Goal: Check status: Check status

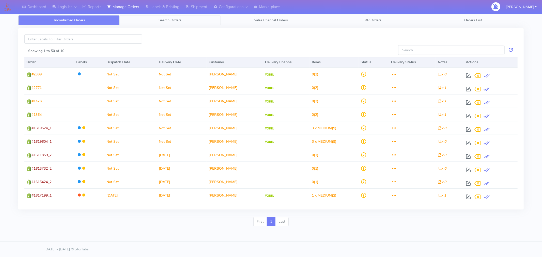
click at [173, 19] on span "Search Orders" at bounding box center [169, 20] width 23 height 5
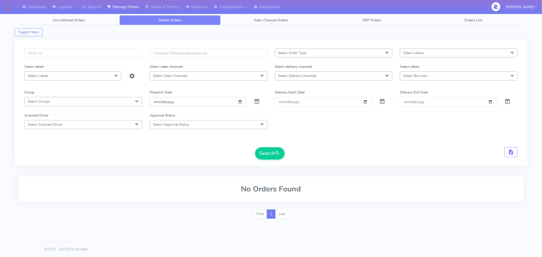
click at [240, 101] on input "[DATE]" at bounding box center [198, 101] width 97 height 9
click at [239, 103] on input "[DATE]" at bounding box center [198, 101] width 97 height 9
type input "2025-08-31"
click at [360, 126] on div "Scanned Driver Select Scanned Driver Select All Test Driver Mohibur R Chaudhry …" at bounding box center [271, 121] width 501 height 16
click at [423, 53] on span "Select status" at bounding box center [459, 53] width 118 height 9
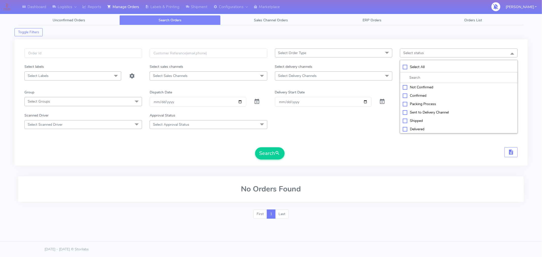
click at [419, 112] on div "Sent to Delivery Channel" at bounding box center [459, 112] width 112 height 5
checkbox input "true"
click at [274, 155] on button "Search" at bounding box center [269, 153] width 29 height 12
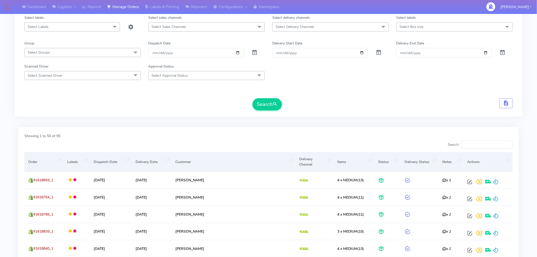
scroll to position [51, 0]
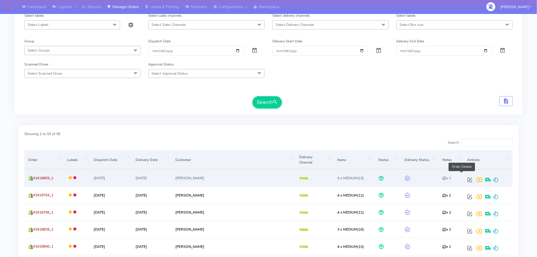
click at [466, 179] on span at bounding box center [470, 181] width 9 height 5
select select "5"
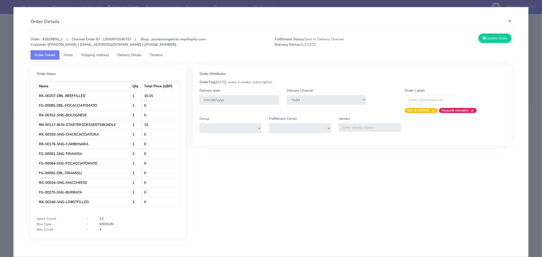
click at [94, 54] on span "Shipping Address" at bounding box center [95, 55] width 28 height 5
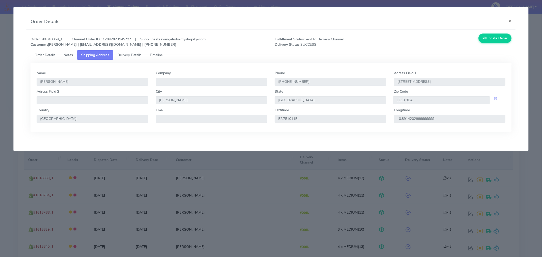
click at [422, 105] on div "Zip Code LE13 0BA" at bounding box center [449, 98] width 119 height 19
click at [425, 103] on input "LE13 0BA" at bounding box center [441, 100] width 97 height 8
click at [141, 53] on span "Delivery Details" at bounding box center [129, 55] width 24 height 5
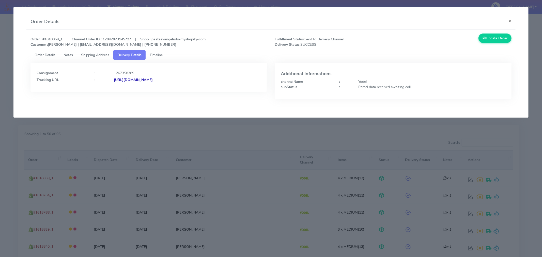
click at [153, 80] on strong "https://www.yodel.co.uk/tracking/JJD0002249960883165" at bounding box center [133, 79] width 39 height 5
click at [510, 21] on button "×" at bounding box center [509, 20] width 11 height 13
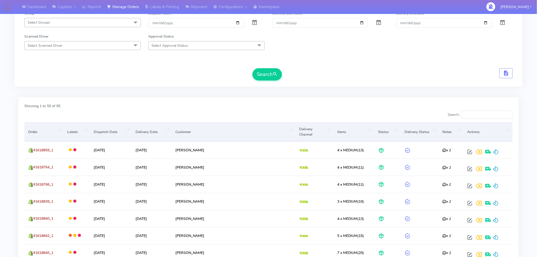
scroll to position [0, 0]
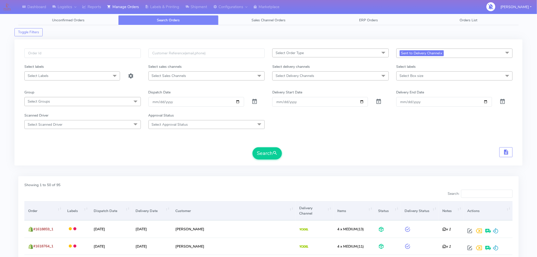
click at [354, 51] on span "Select Order Type" at bounding box center [331, 53] width 117 height 9
click at [293, 87] on div "MEALS" at bounding box center [330, 87] width 111 height 5
checkbox input "true"
click at [266, 153] on button "Search" at bounding box center [267, 153] width 29 height 12
